Goal: Task Accomplishment & Management: Use online tool/utility

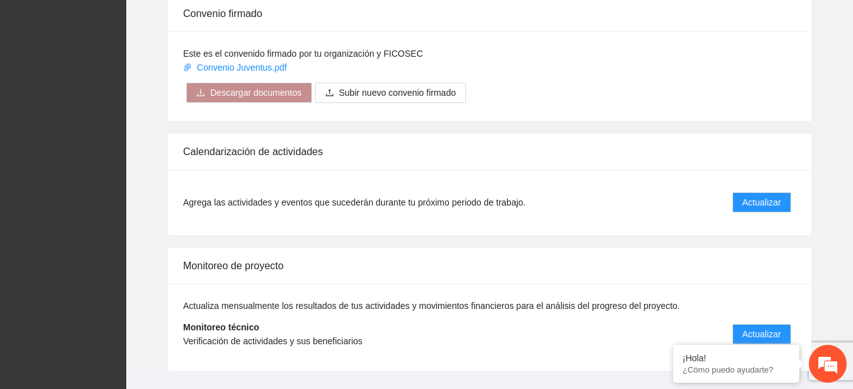
scroll to position [1047, 0]
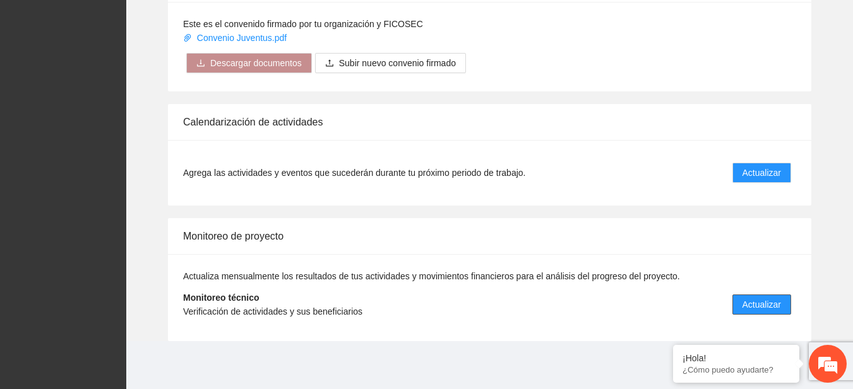
click at [760, 302] on span "Actualizar" at bounding box center [761, 305] width 38 height 14
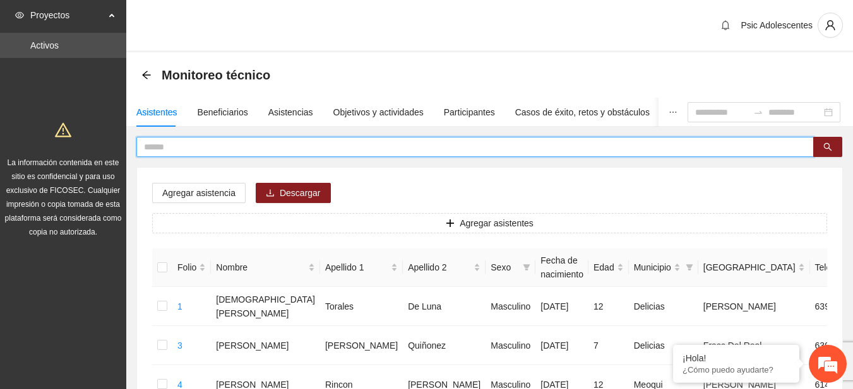
click at [441, 145] on input "text" at bounding box center [470, 147] width 652 height 14
type input "**********"
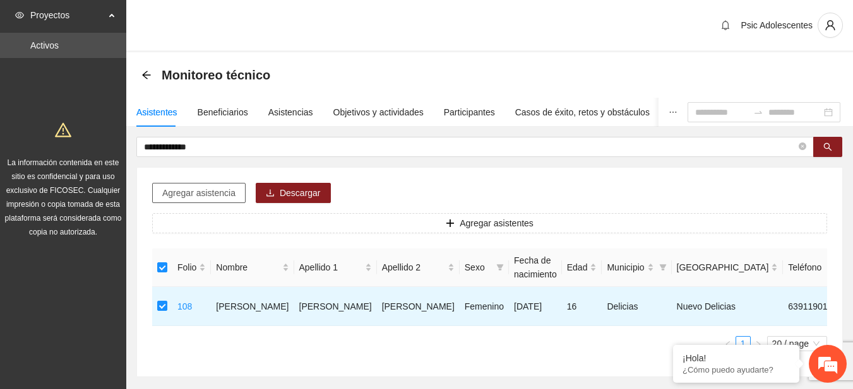
click at [218, 197] on span "Agregar asistencia" at bounding box center [198, 193] width 73 height 14
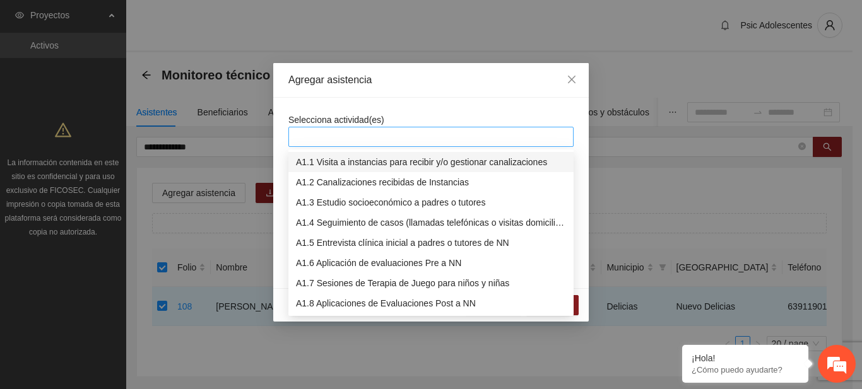
click at [376, 134] on div at bounding box center [431, 136] width 279 height 15
type input "****"
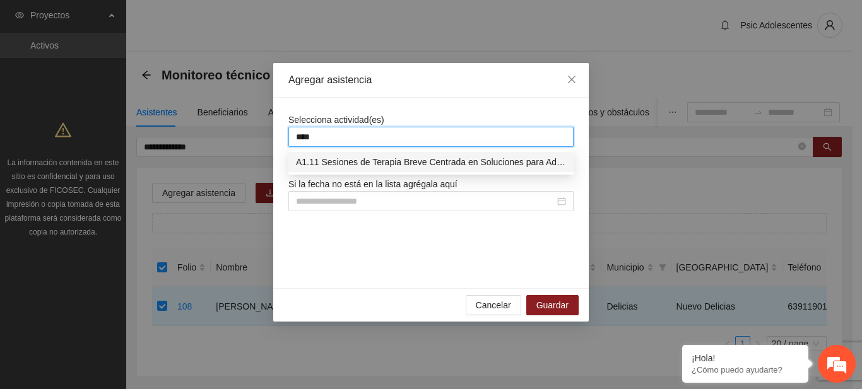
click at [392, 160] on div "A1.11 Sesiones de Terapia Breve Centrada en Soluciones para Adolescentes" at bounding box center [431, 162] width 270 height 14
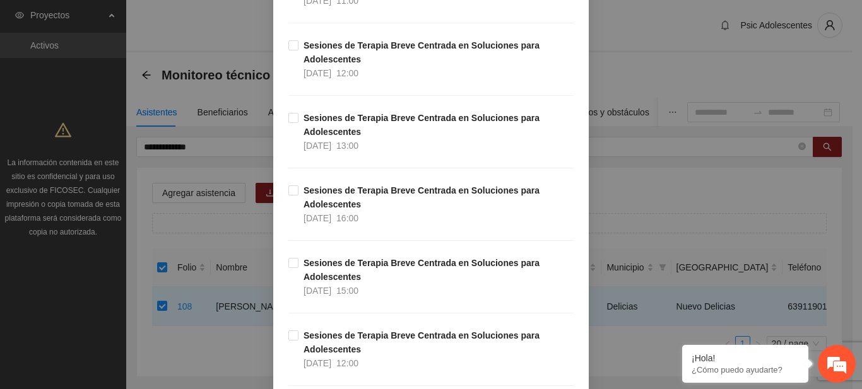
scroll to position [384, 0]
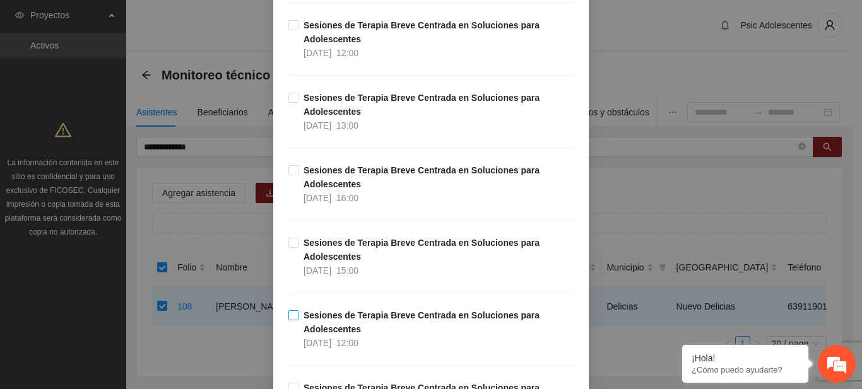
click at [299, 312] on span "Sesiones de [MEDICAL_DATA] para Adolescentes [DATE] 12:00" at bounding box center [436, 330] width 275 height 42
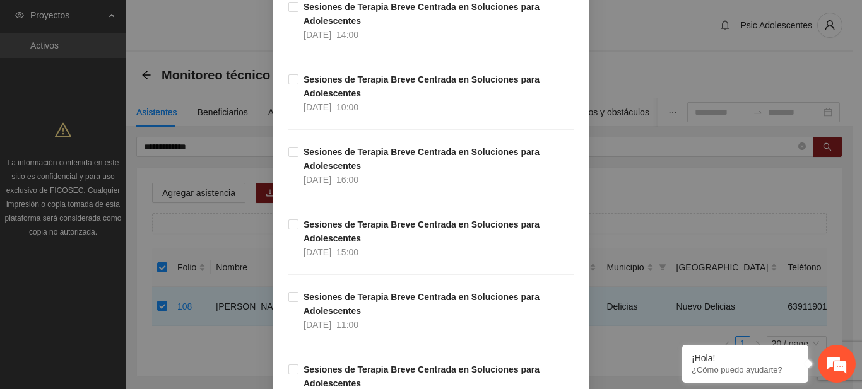
scroll to position [11356, 0]
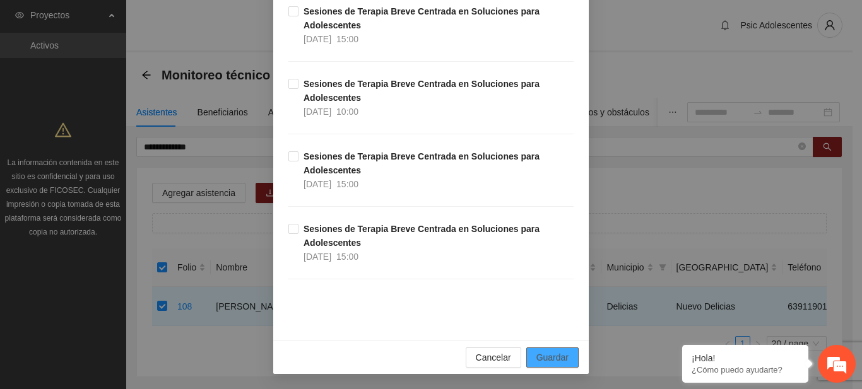
click at [559, 358] on span "Guardar" at bounding box center [552, 358] width 32 height 14
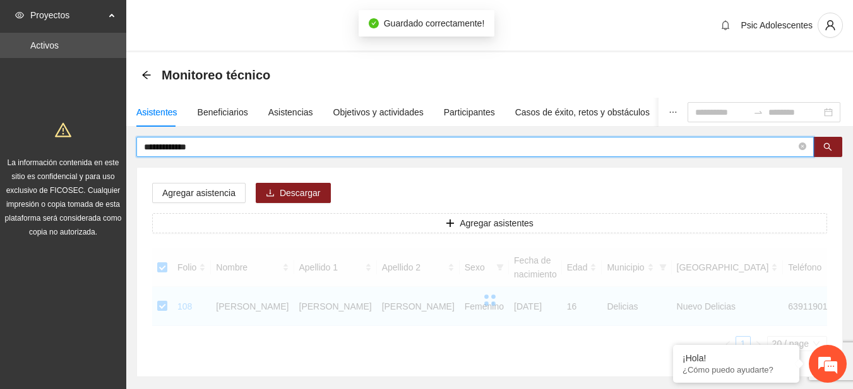
drag, startPoint x: 227, startPoint y: 144, endPoint x: 54, endPoint y: 149, distance: 172.4
click at [54, 149] on section "**********" at bounding box center [426, 226] width 853 height 453
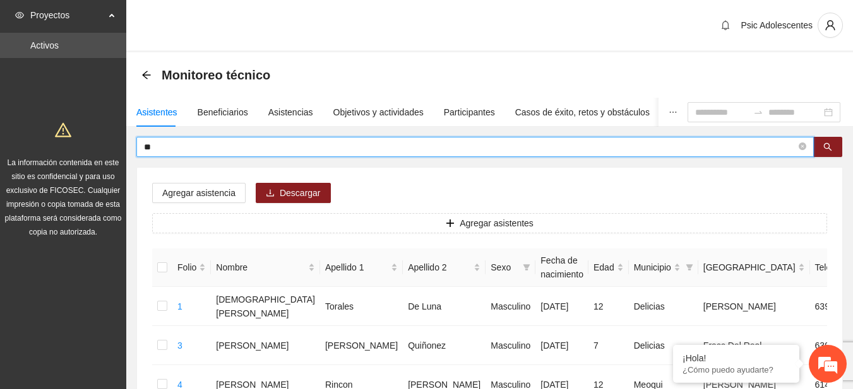
type input "*"
type input "**********"
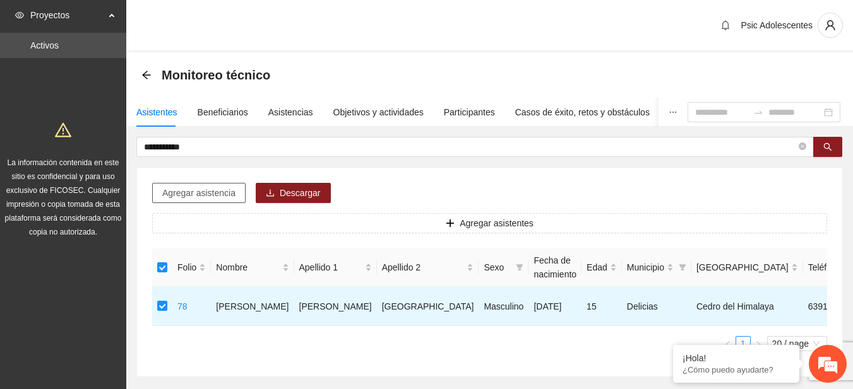
click at [191, 200] on button "Agregar asistencia" at bounding box center [198, 193] width 93 height 20
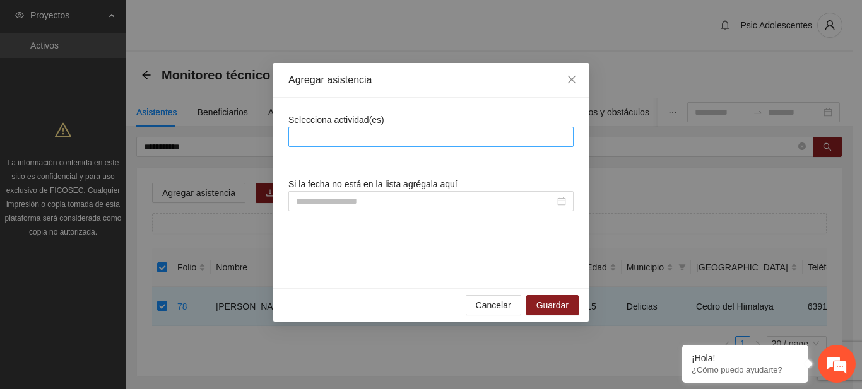
click at [338, 134] on div at bounding box center [431, 136] width 279 height 15
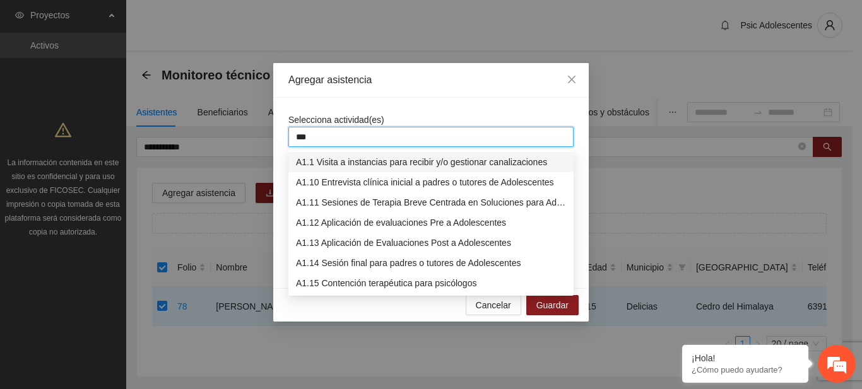
type input "****"
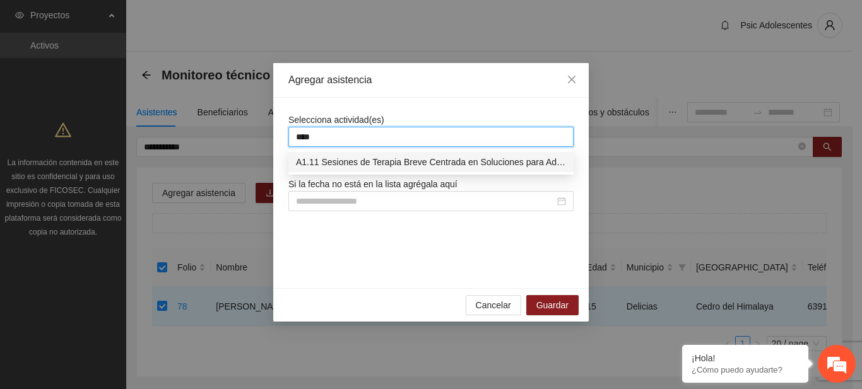
click at [346, 163] on div "A1.11 Sesiones de Terapia Breve Centrada en Soluciones para Adolescentes" at bounding box center [431, 162] width 270 height 14
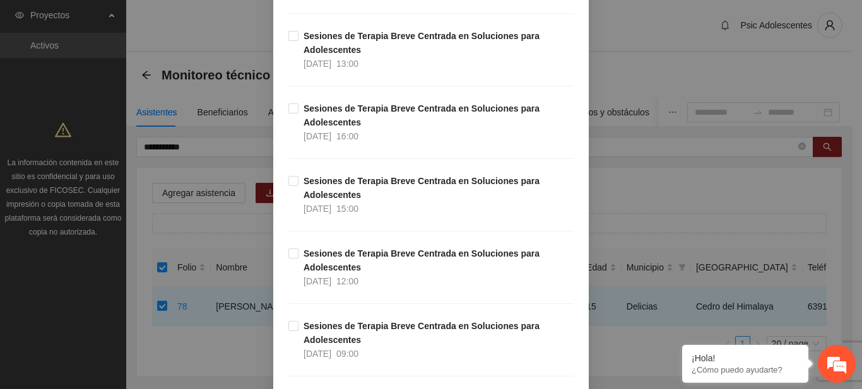
scroll to position [454, 0]
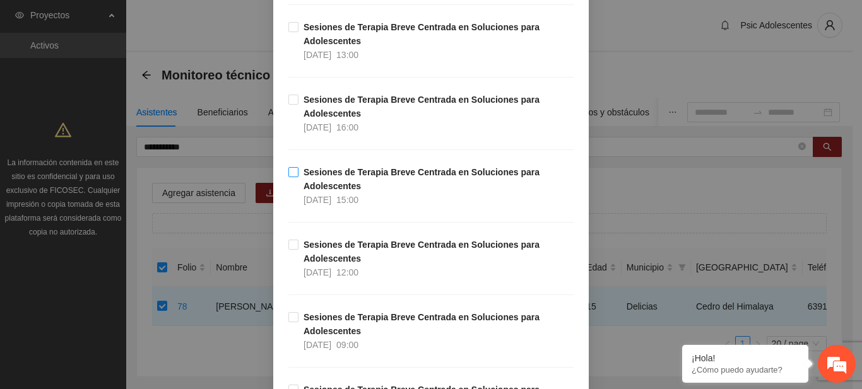
click at [289, 177] on label "Sesiones de [MEDICAL_DATA] para Adolescentes [DATE] 15:00" at bounding box center [430, 186] width 285 height 42
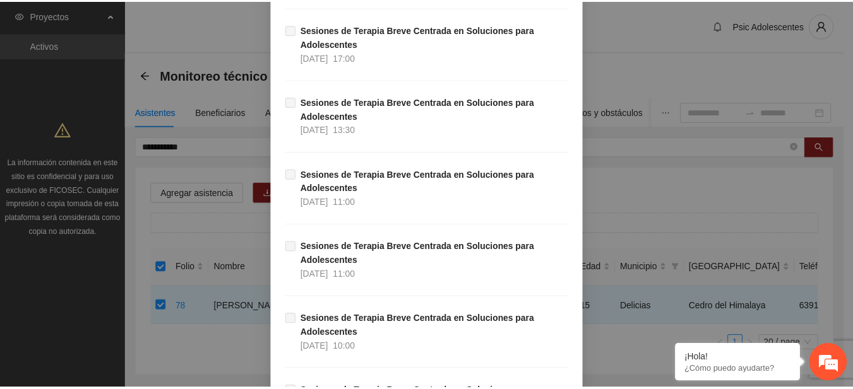
scroll to position [11356, 0]
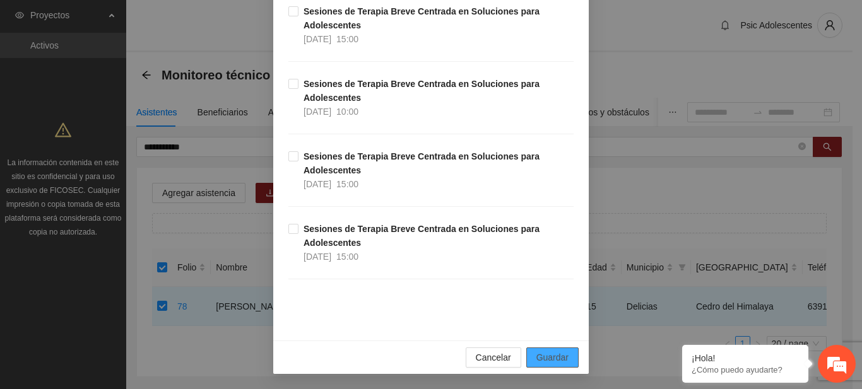
click at [552, 354] on span "Guardar" at bounding box center [552, 358] width 32 height 14
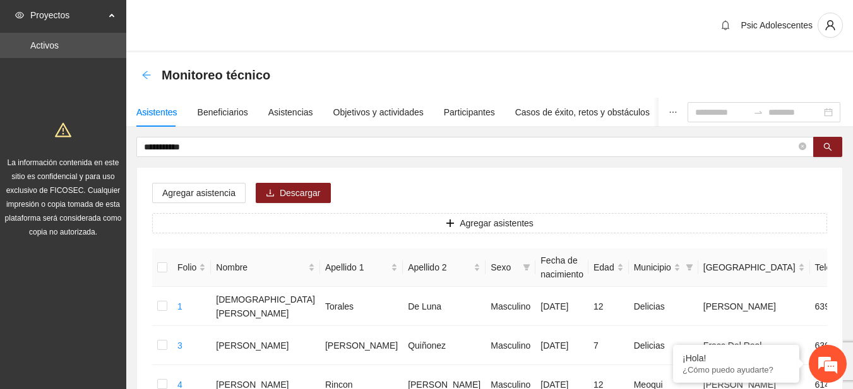
click at [143, 72] on icon "arrow-left" at bounding box center [146, 75] width 10 height 10
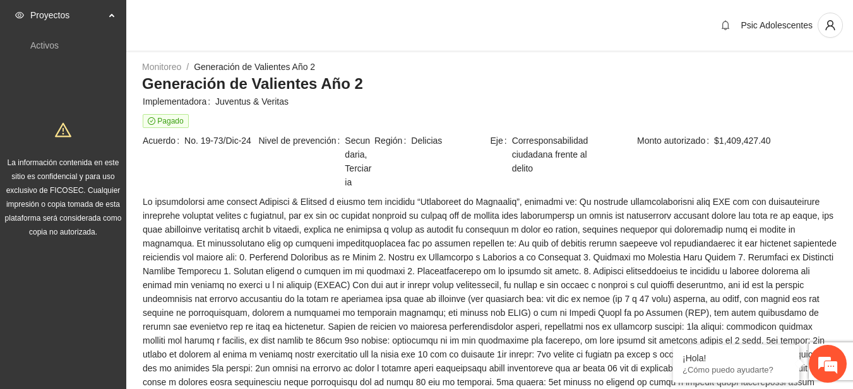
click at [257, 38] on div "Psic Adolescentes" at bounding box center [489, 26] width 726 height 52
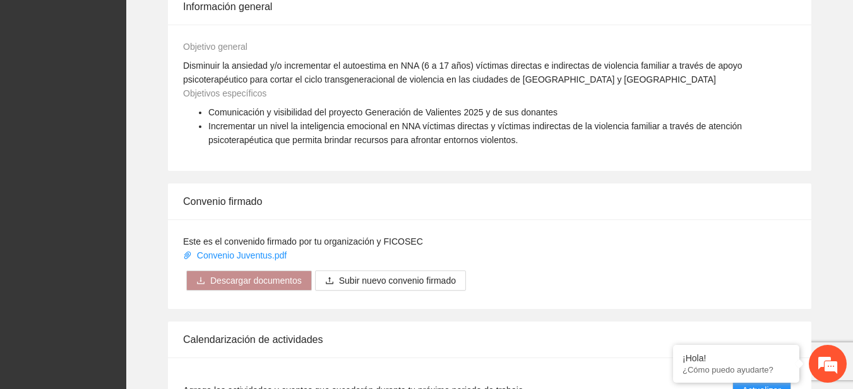
scroll to position [1047, 0]
